Goal: Task Accomplishment & Management: Manage account settings

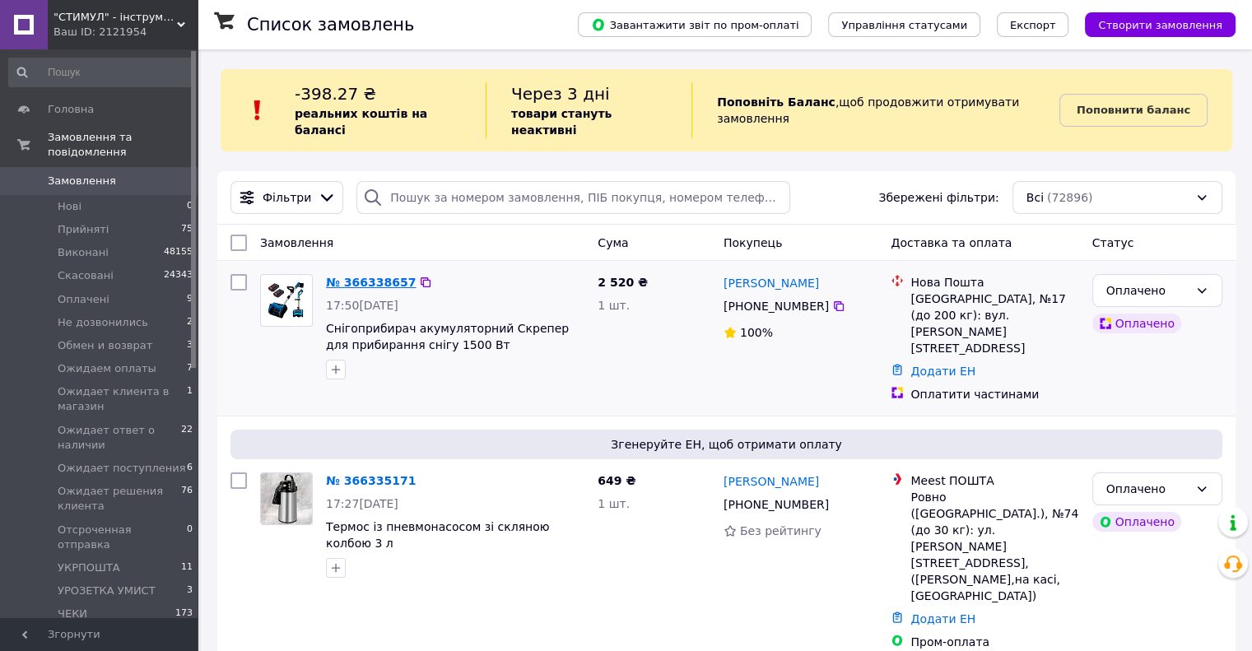
click at [362, 276] on link "№ 366338657" at bounding box center [371, 282] width 90 height 13
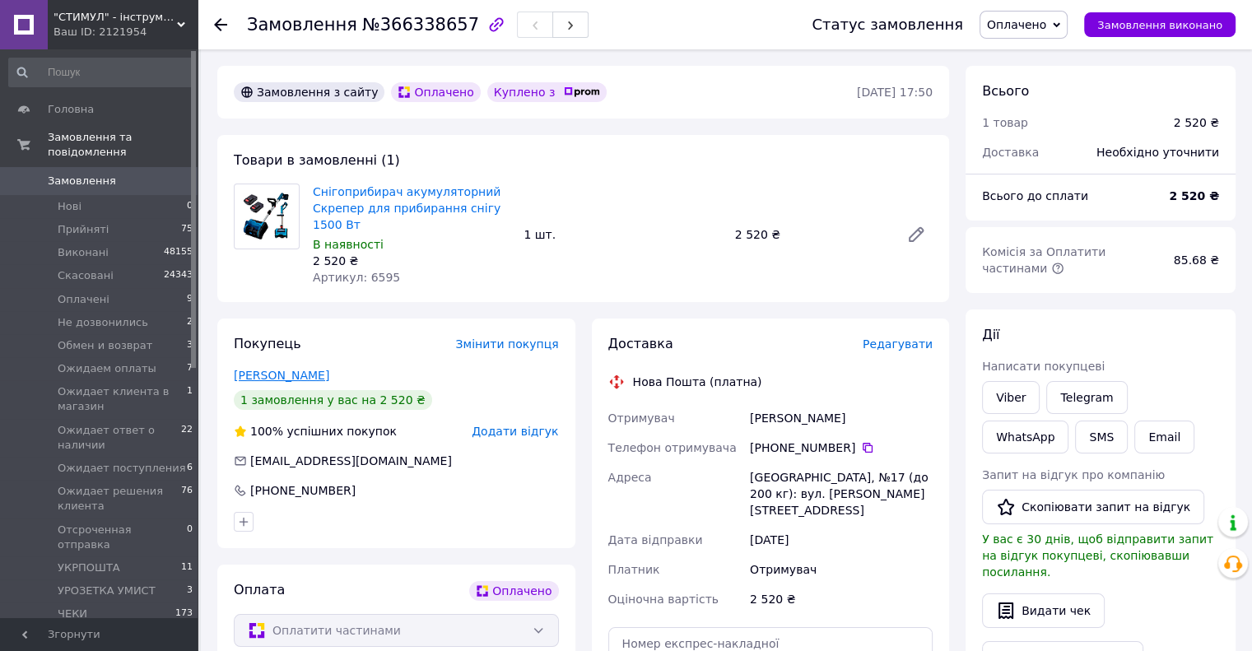
click at [273, 376] on link "Пиріг Віктор" at bounding box center [281, 375] width 95 height 13
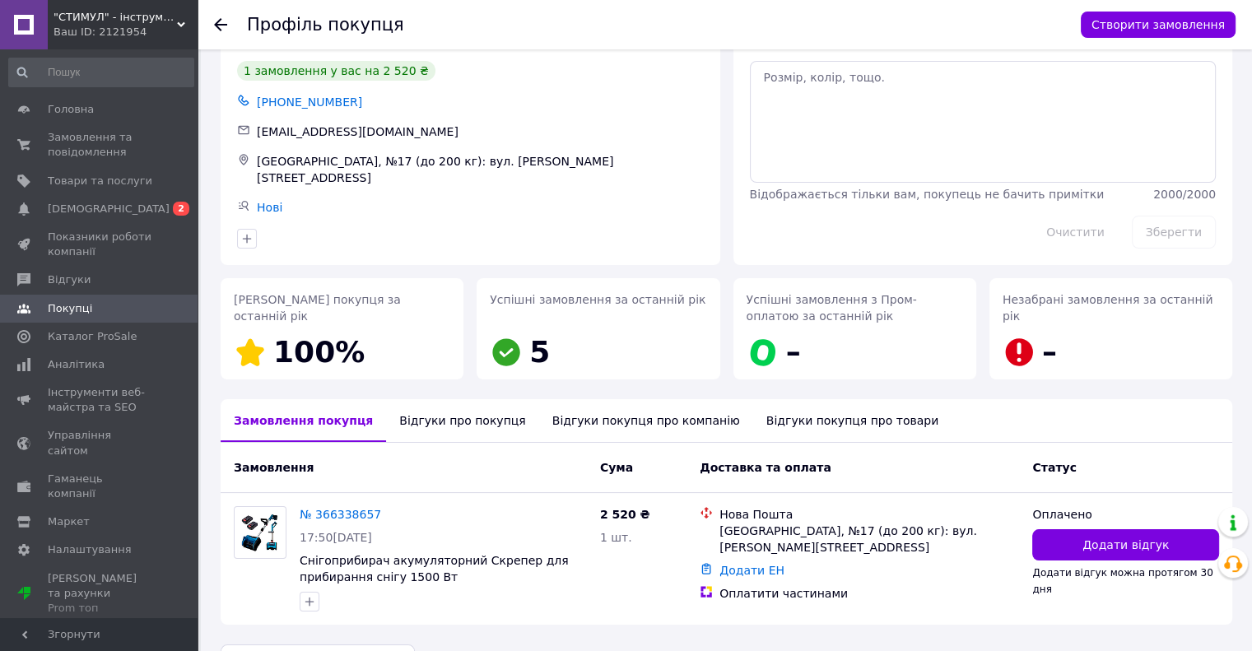
scroll to position [86, 0]
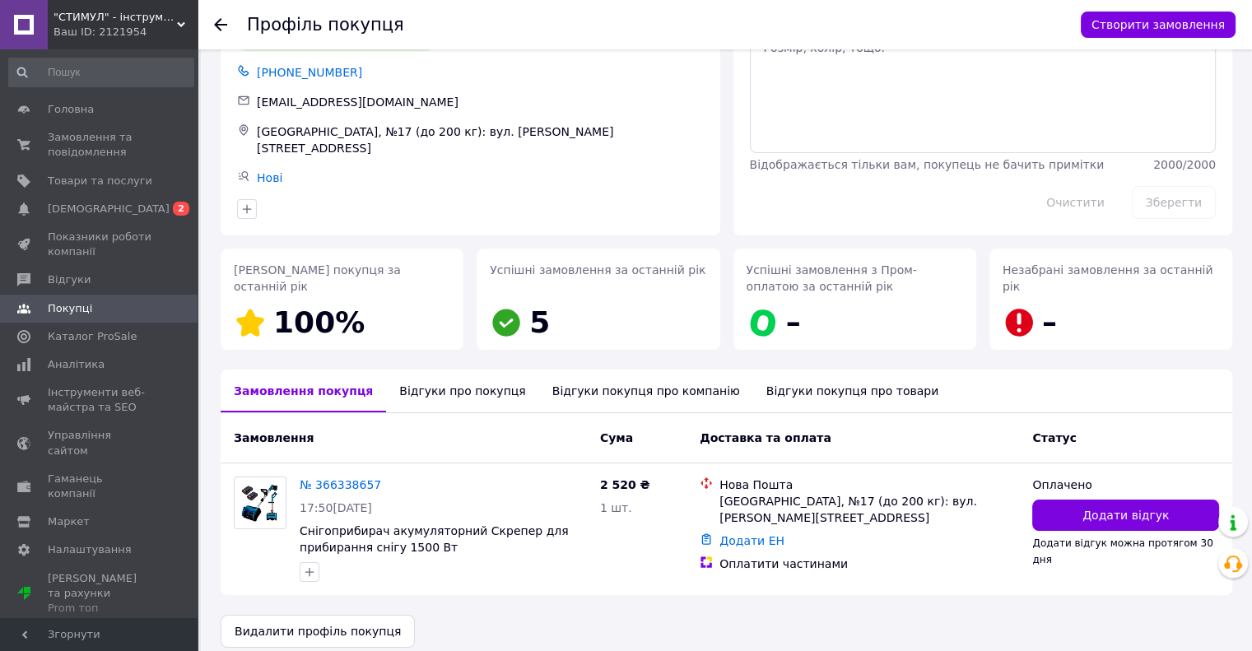
click at [409, 380] on div "Відгуки про покупця" at bounding box center [462, 391] width 152 height 43
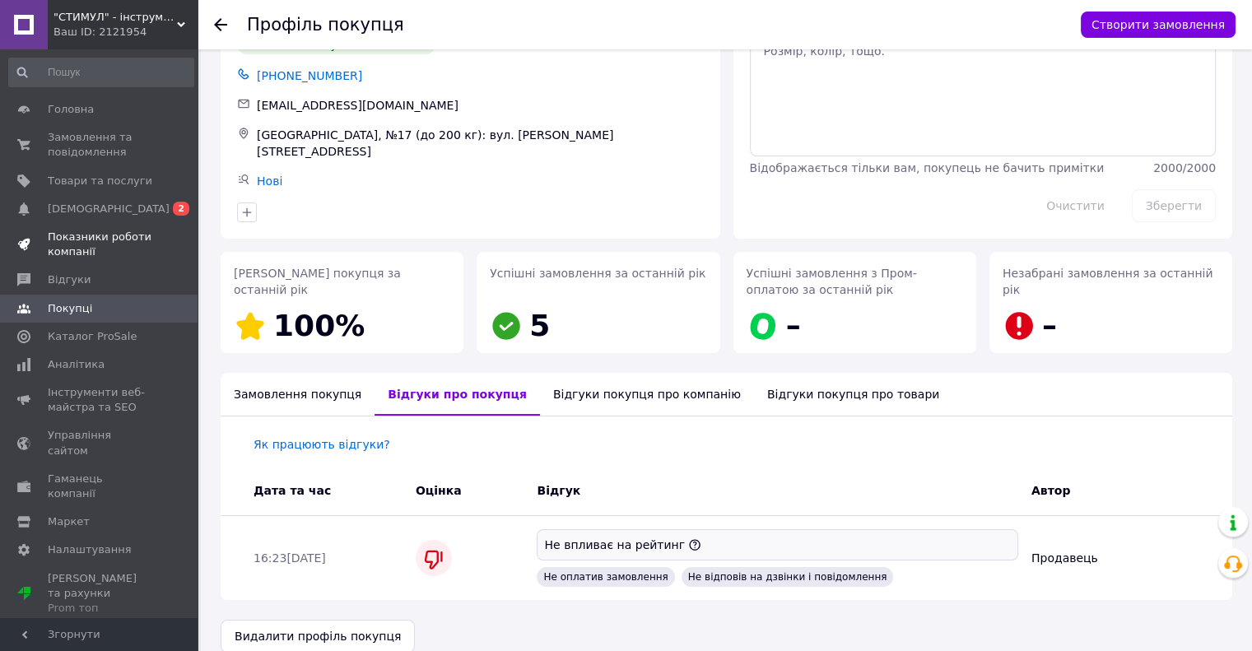
scroll to position [0, 0]
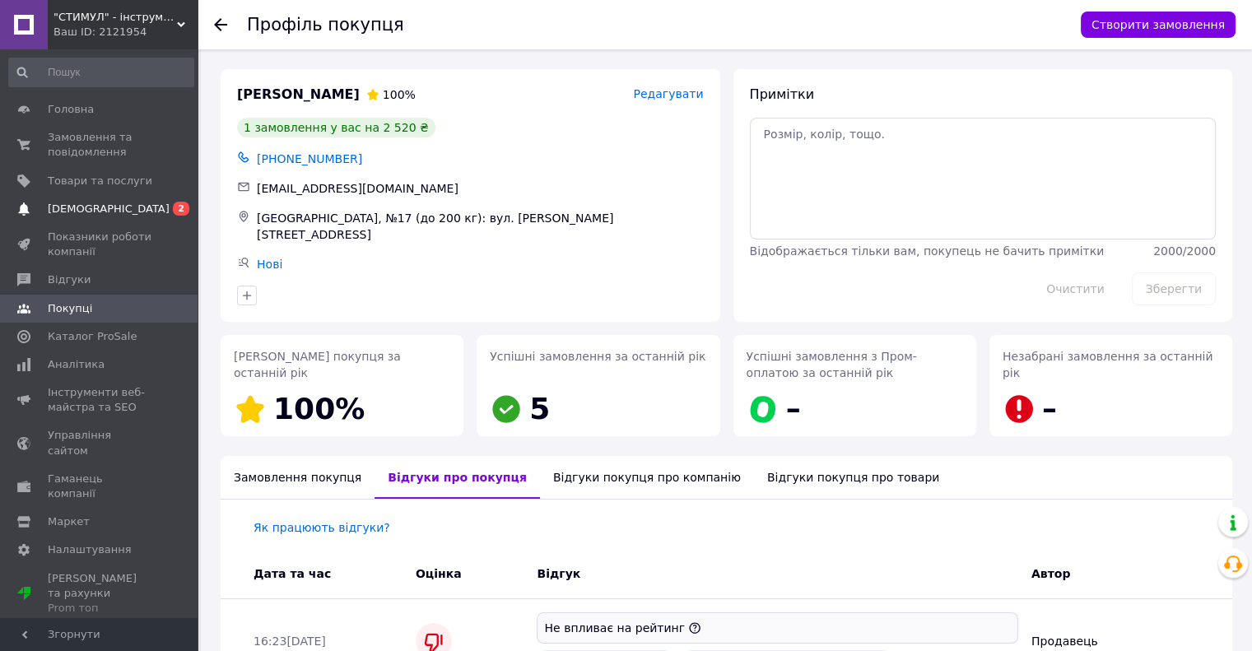
click at [77, 202] on span "[DEMOGRAPHIC_DATA]" at bounding box center [109, 209] width 122 height 15
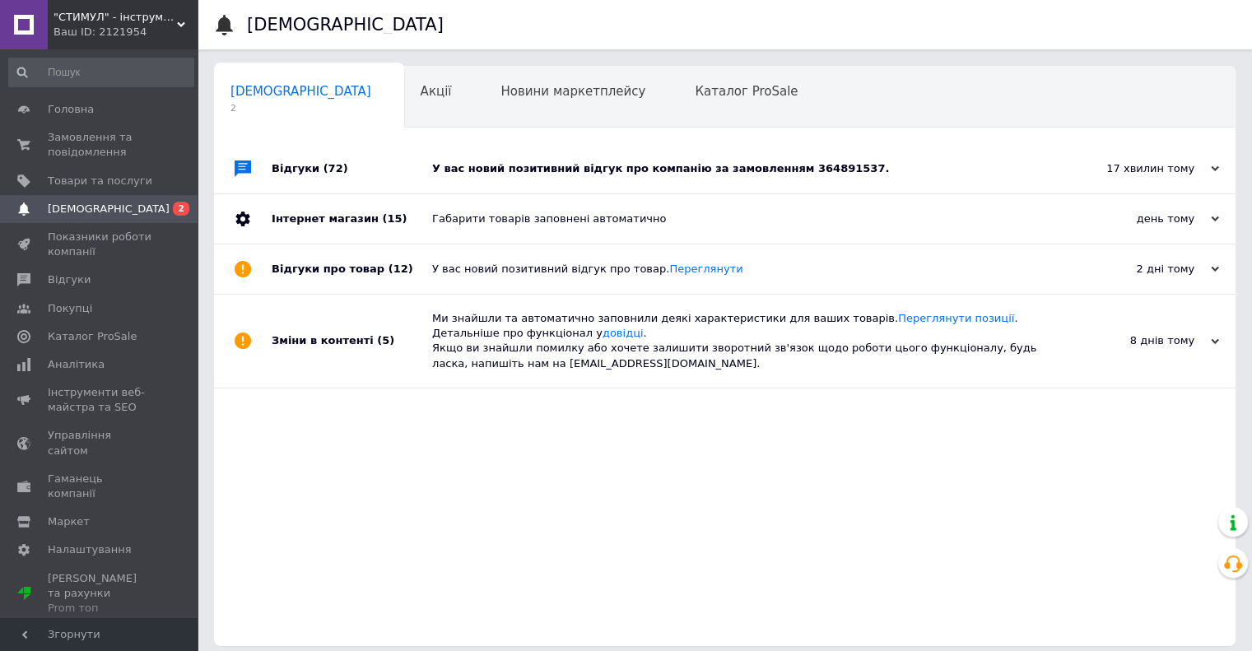
click at [510, 169] on div "У вас новий позитивний відгук про компанію за замовленням 364891537." at bounding box center [743, 168] width 622 height 15
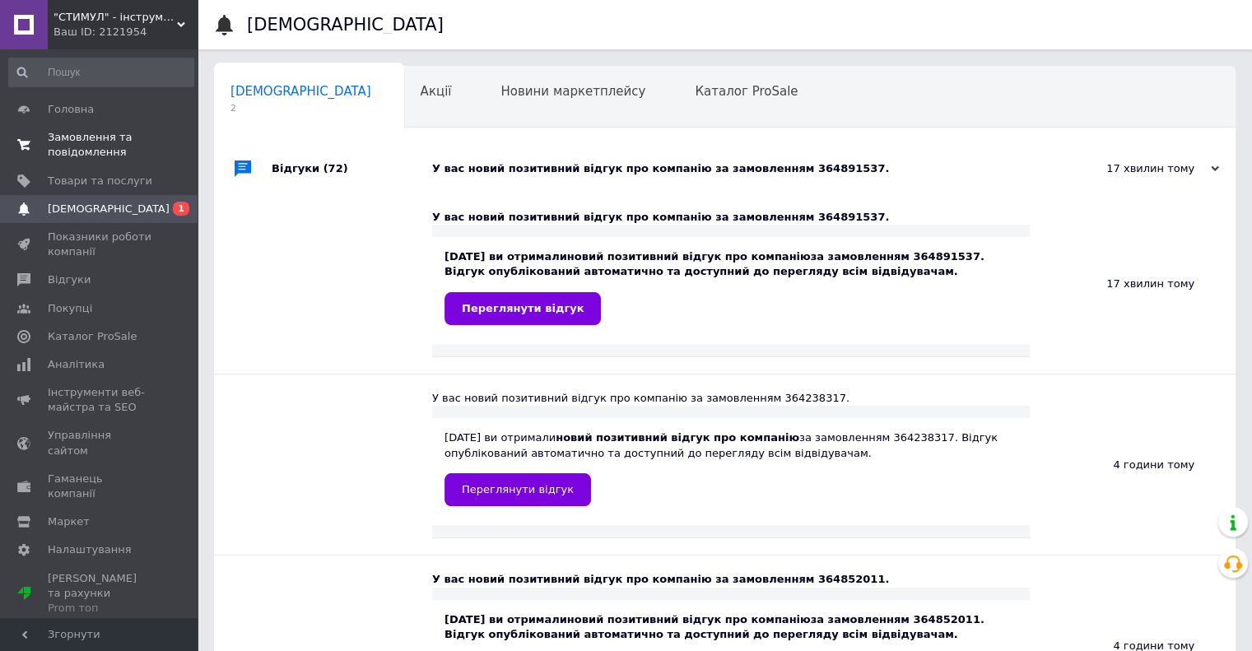
click at [72, 144] on span "Замовлення та повідомлення" at bounding box center [100, 145] width 105 height 30
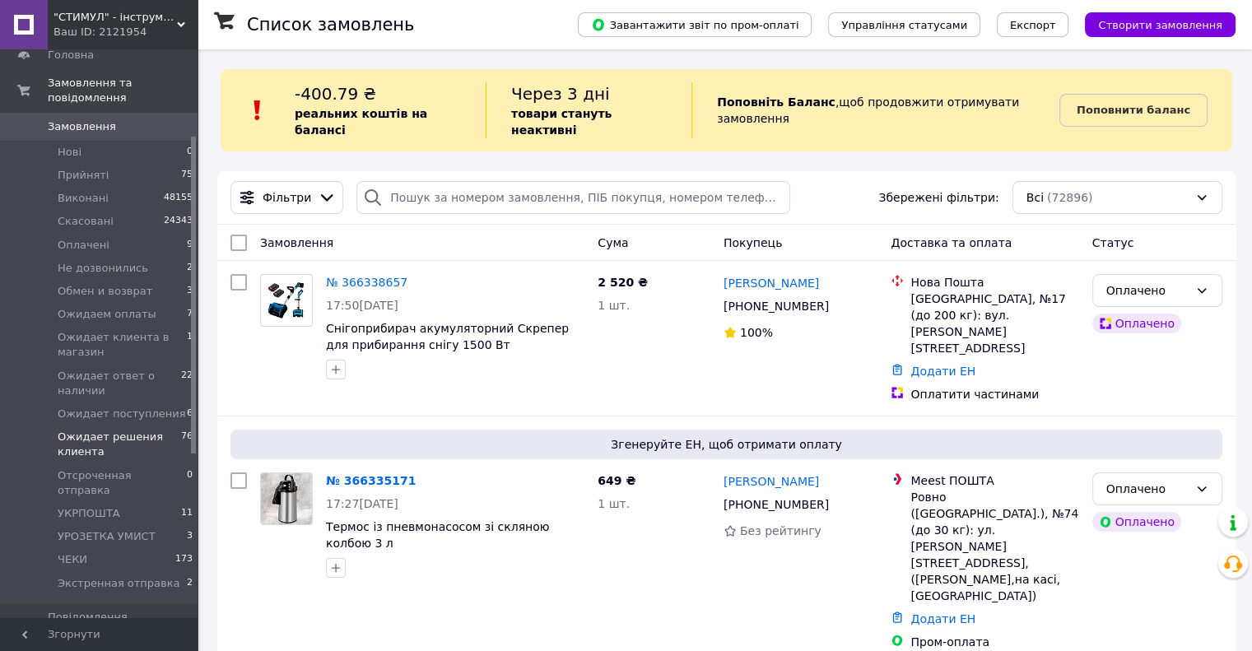
scroll to position [165, 0]
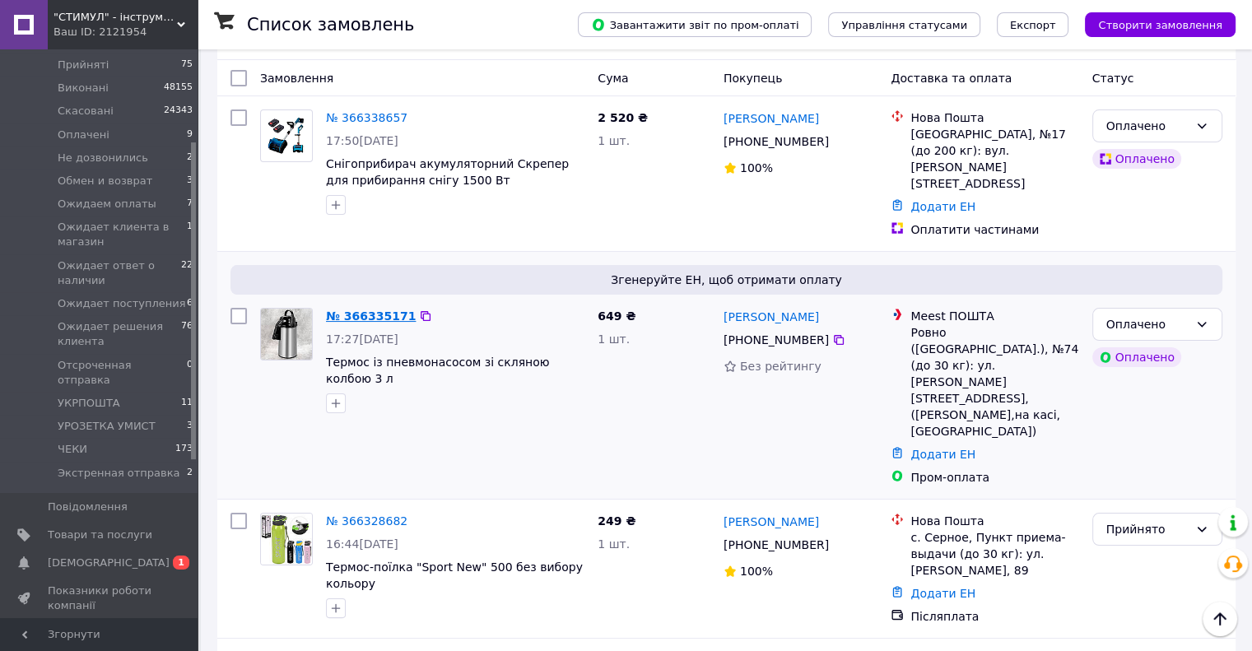
click at [363, 310] on link "№ 366335171" at bounding box center [371, 316] width 90 height 13
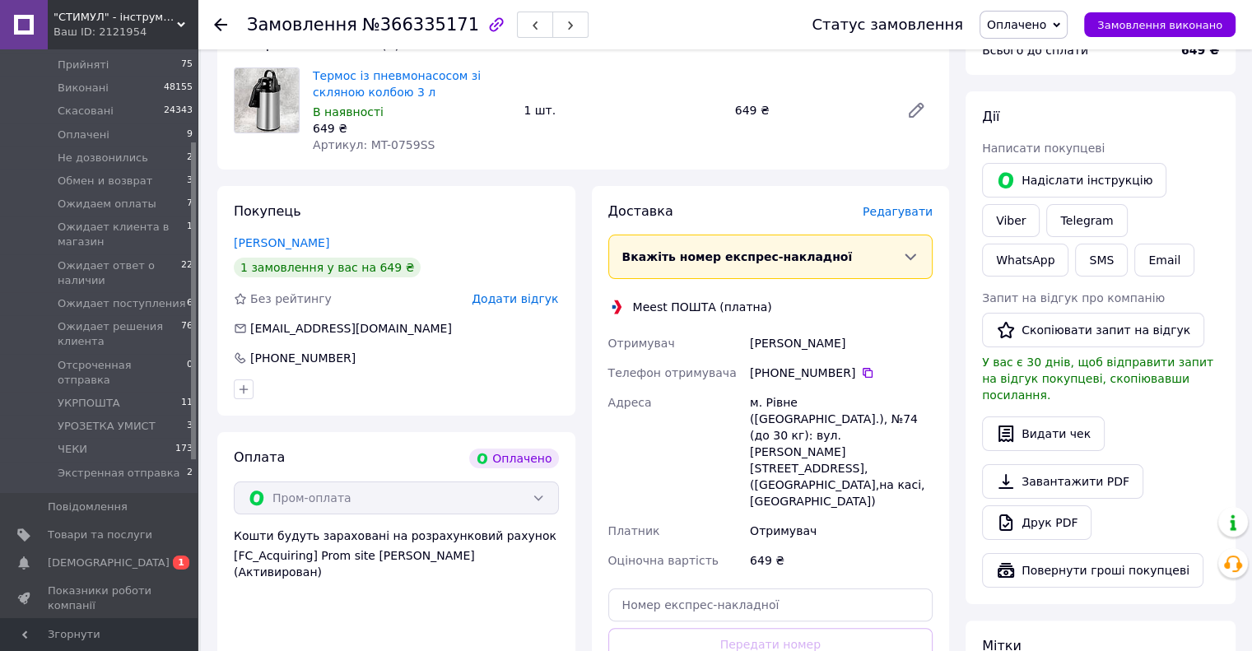
scroll to position [490, 0]
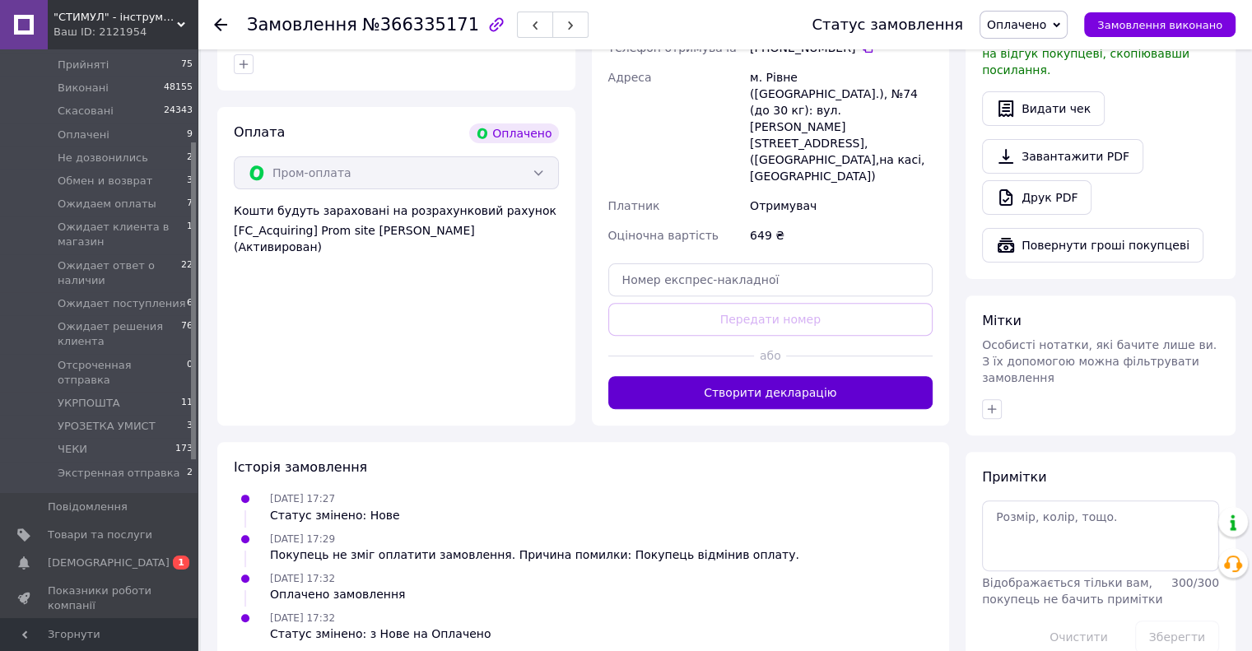
click at [674, 376] on button "Створити декларацію" at bounding box center [770, 392] width 325 height 33
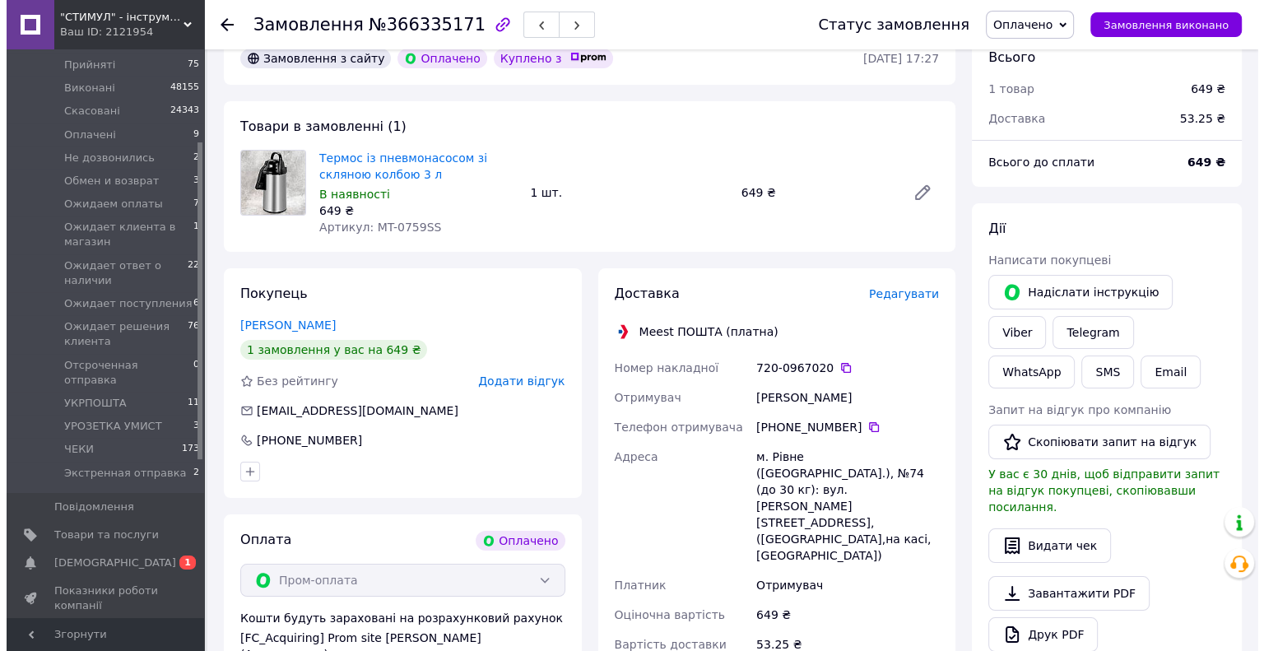
scroll to position [0, 0]
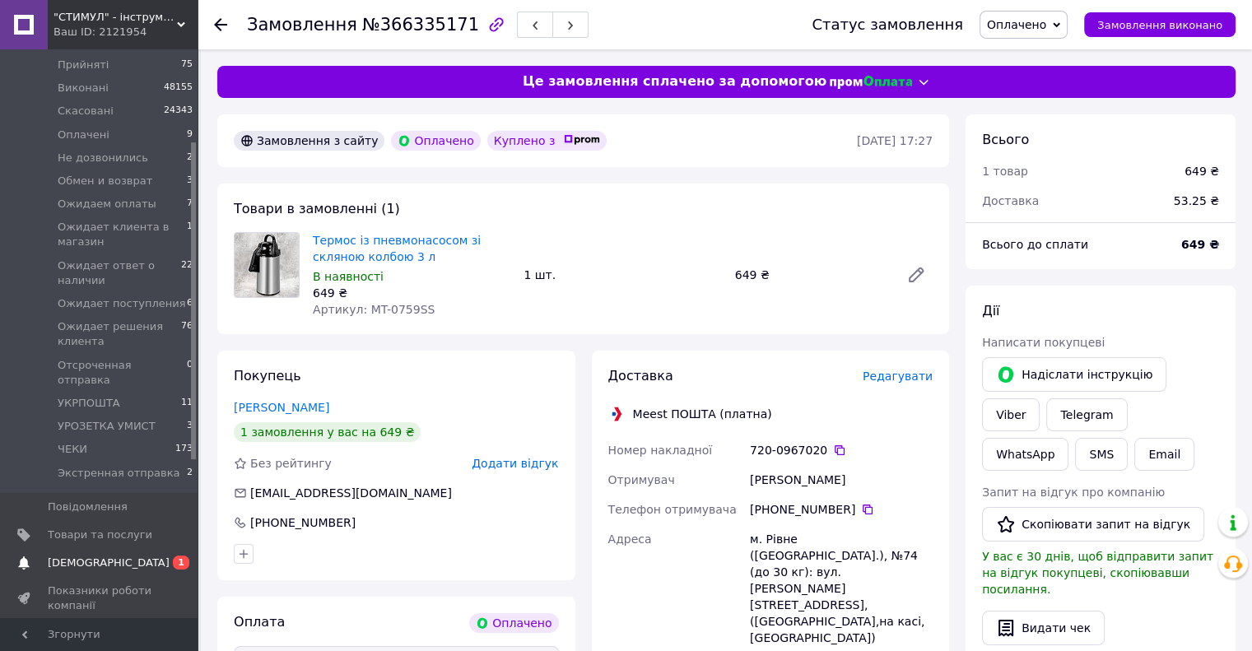
click at [77, 556] on span "[DEMOGRAPHIC_DATA]" at bounding box center [109, 563] width 122 height 15
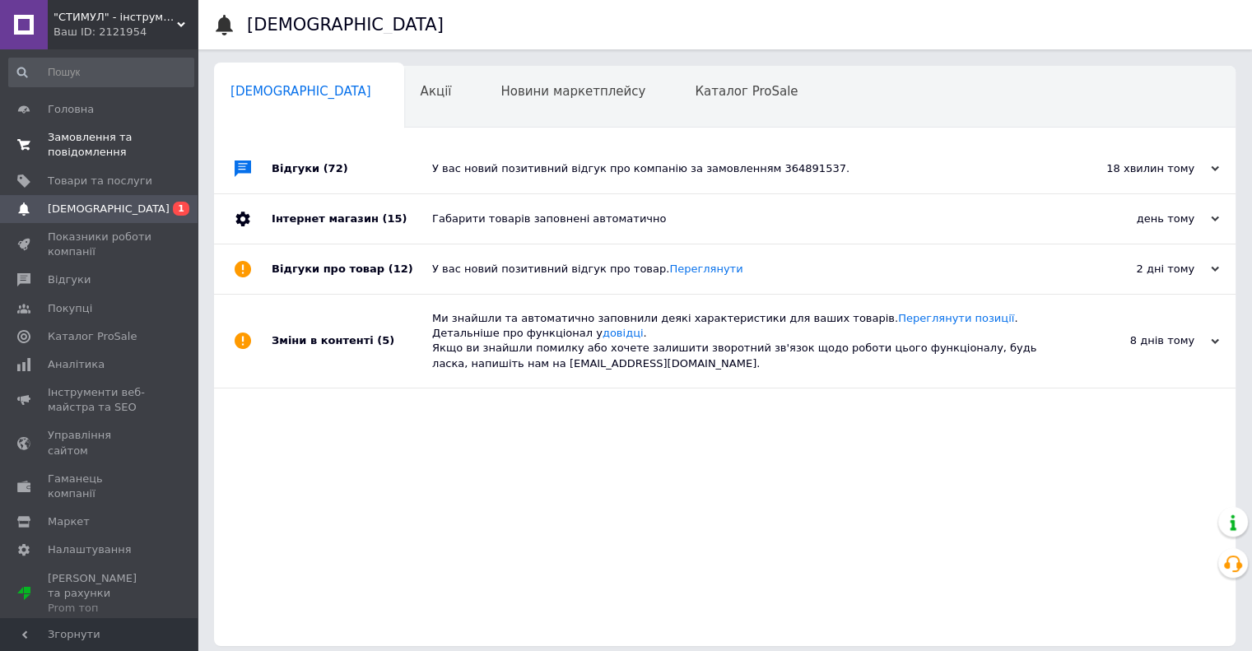
click at [78, 139] on span "Замовлення та повідомлення" at bounding box center [100, 145] width 105 height 30
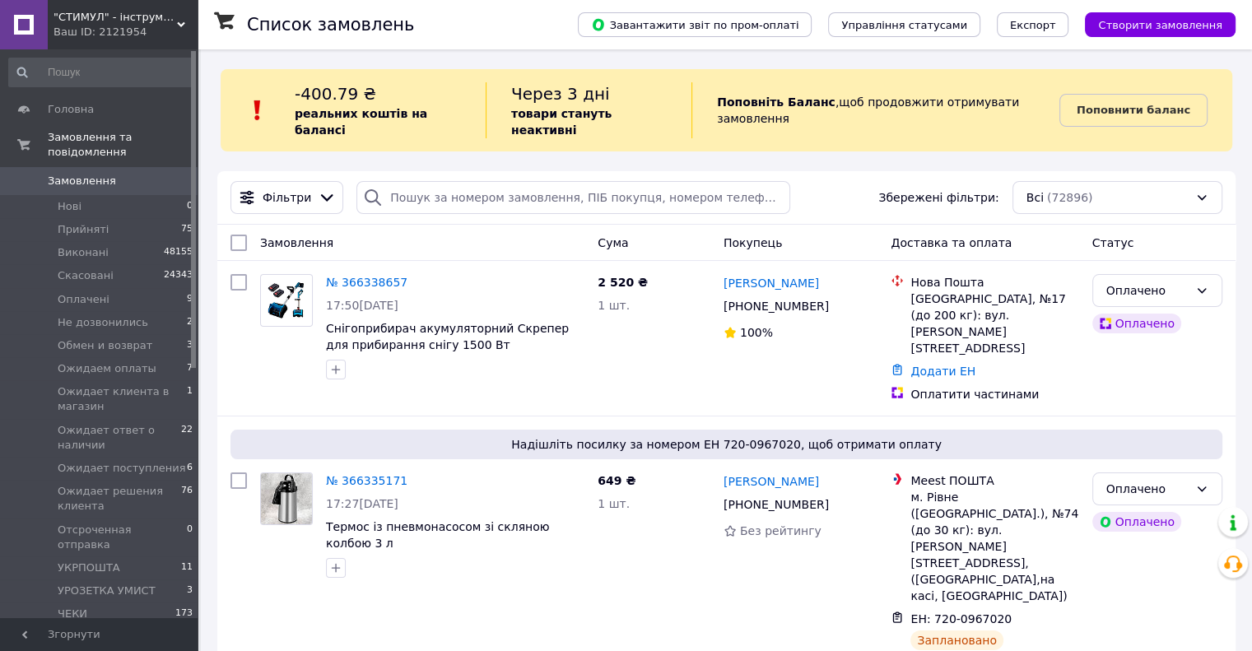
drag, startPoint x: 94, startPoint y: 170, endPoint x: 248, endPoint y: 17, distance: 217.1
click at [94, 174] on span "Замовлення" at bounding box center [82, 181] width 68 height 15
